Goal: Information Seeking & Learning: Learn about a topic

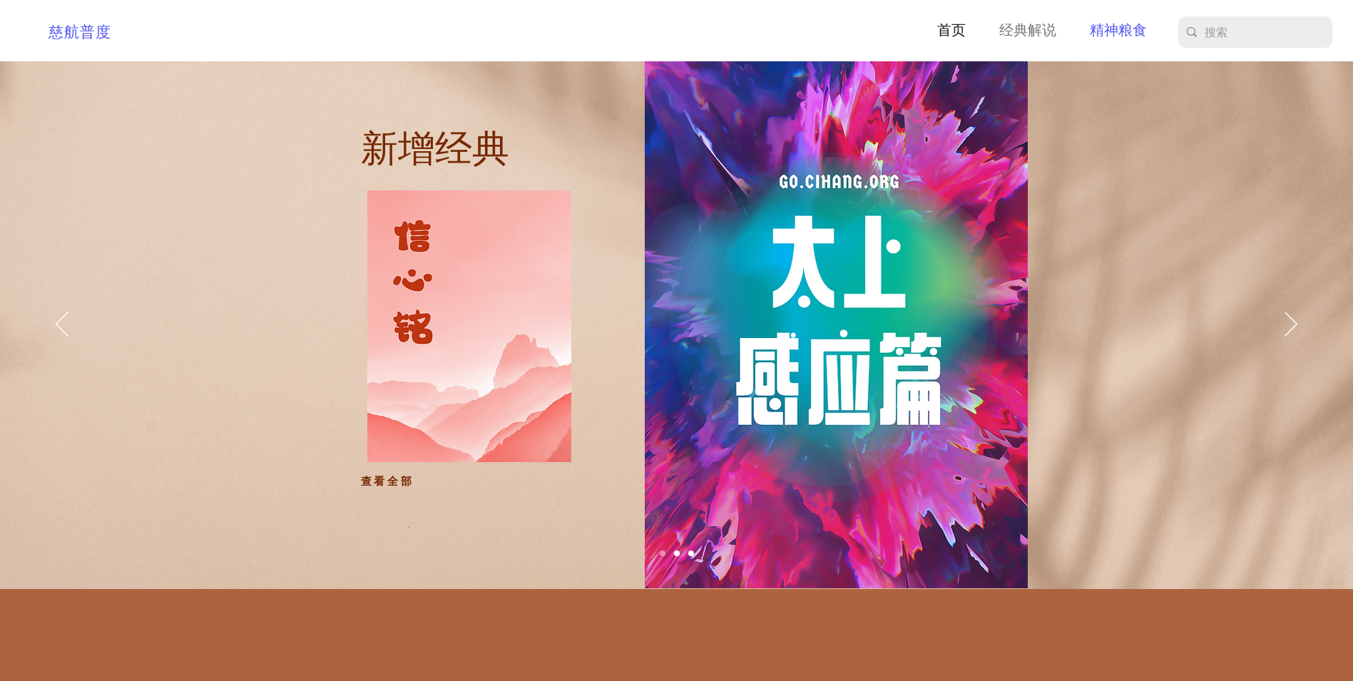
click at [1117, 39] on p "精神粮食" at bounding box center [1117, 31] width 71 height 22
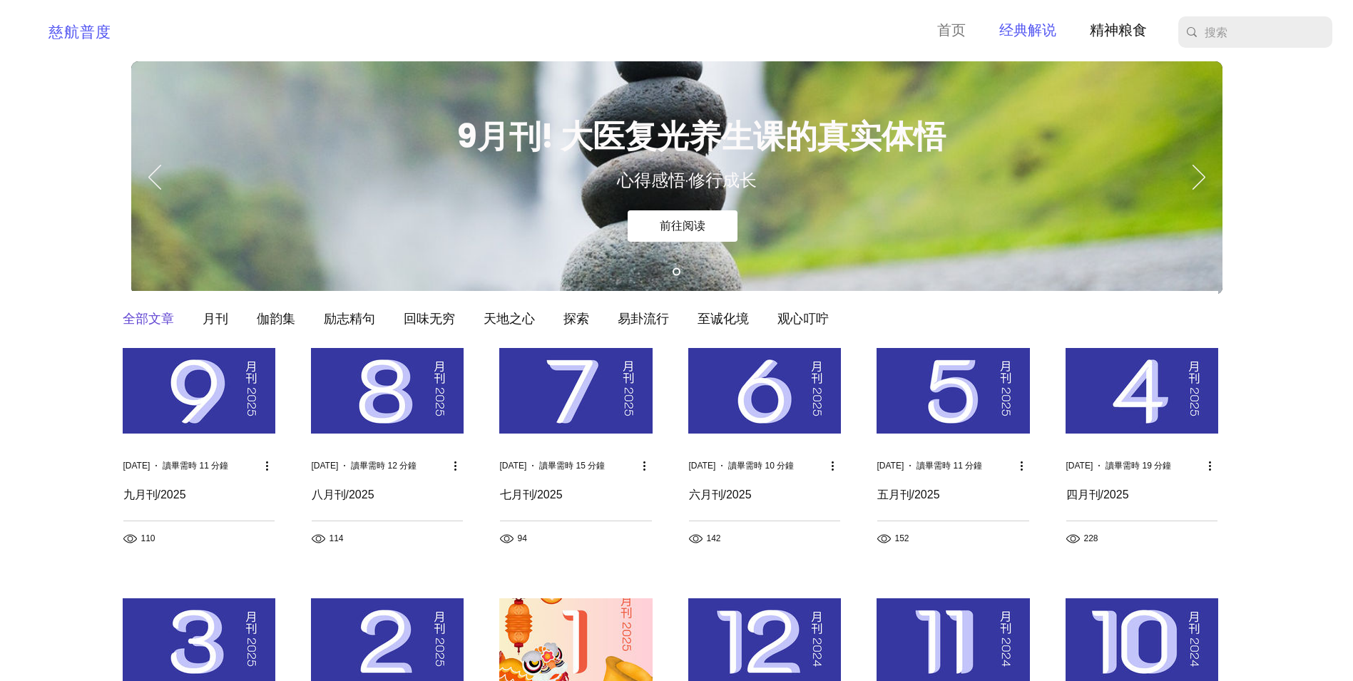
click at [1031, 26] on p "经典解说" at bounding box center [1027, 31] width 71 height 22
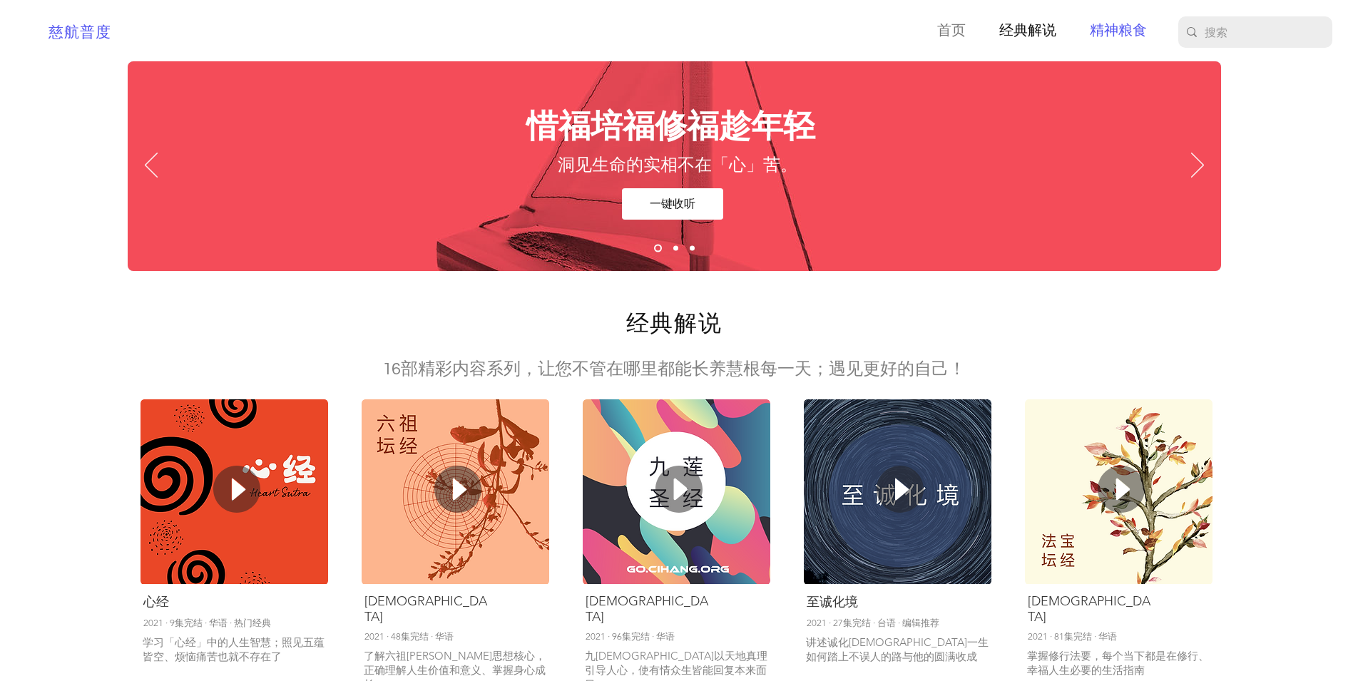
click at [1105, 29] on p "精神粮食" at bounding box center [1117, 31] width 71 height 22
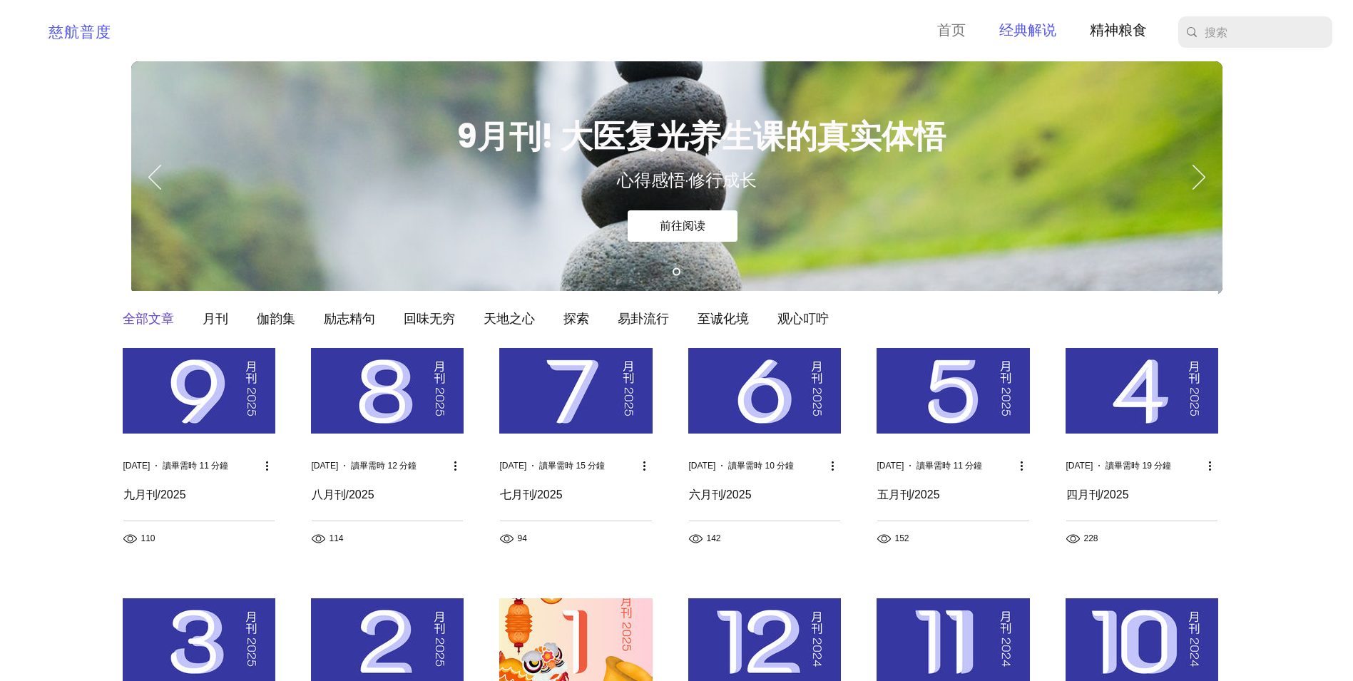
click at [1046, 24] on p "经典解说" at bounding box center [1027, 31] width 71 height 22
